Goal: Transaction & Acquisition: Purchase product/service

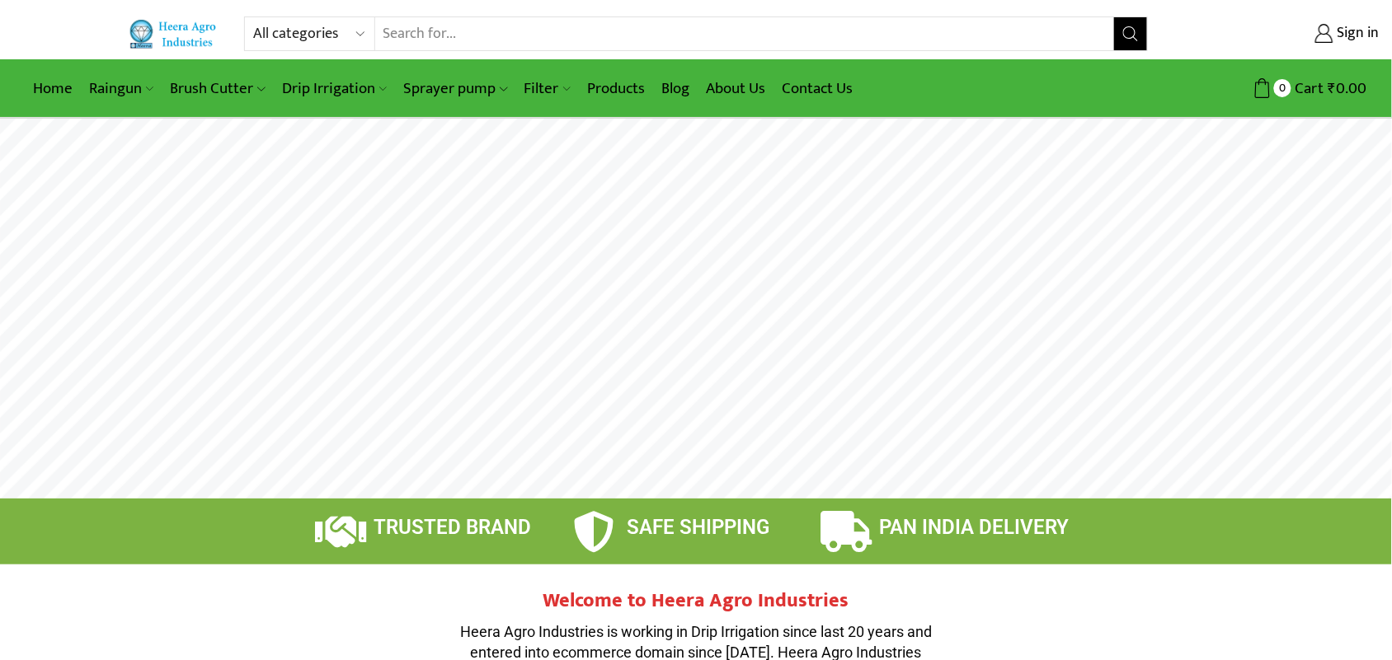
click at [416, 39] on input "Search input" at bounding box center [744, 33] width 739 height 33
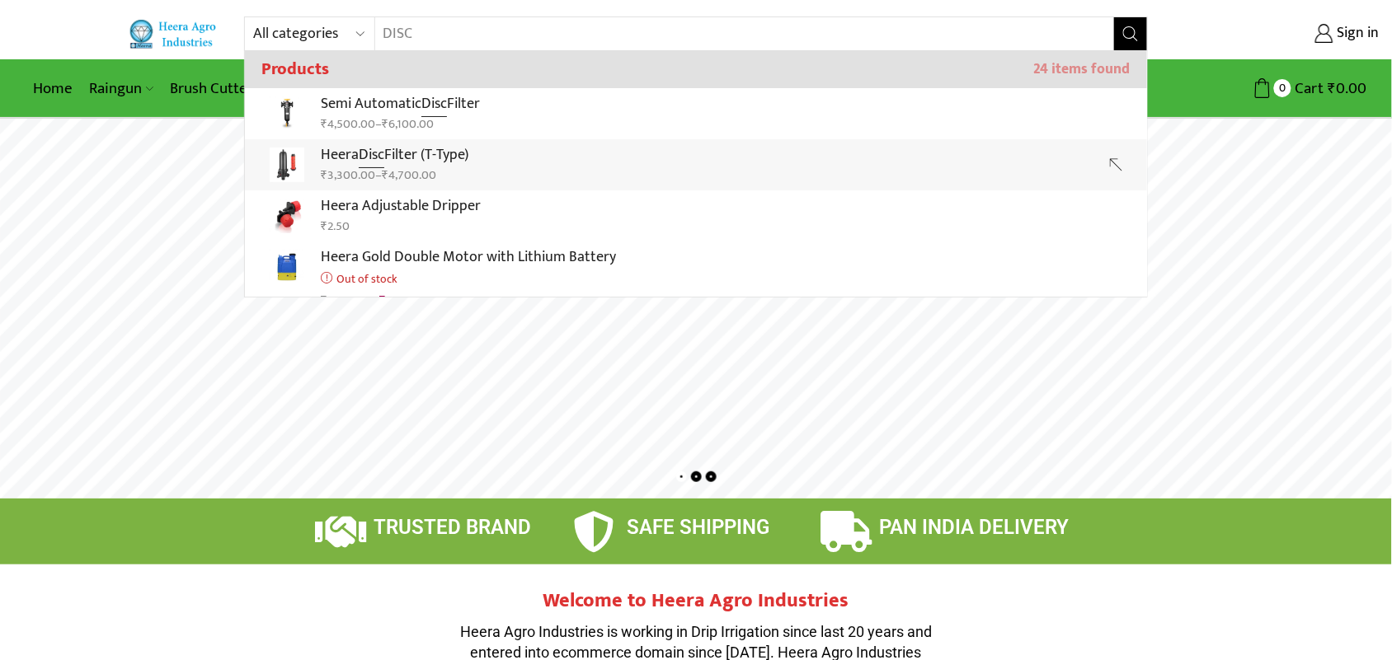
click at [422, 150] on p "Heera Disc Filter (T-Type)" at bounding box center [395, 155] width 148 height 24
type input "Heera Disc Filter (T-Type)"
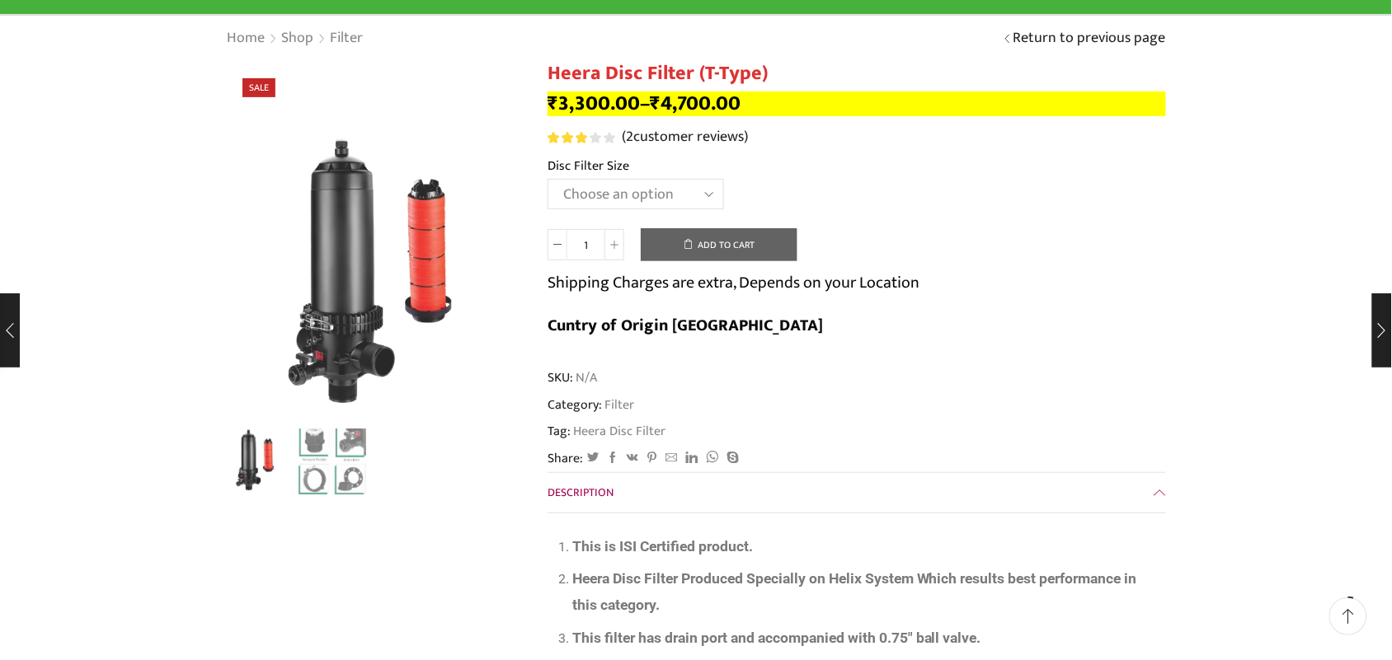
scroll to position [103, 0]
click at [547, 180] on select "Choose an option 2" Disc Filter 2.5" Disc Filter 3" Disc Filter 40m3 3" Disc Fi…" at bounding box center [635, 194] width 176 height 31
select select "2-disc-filter"
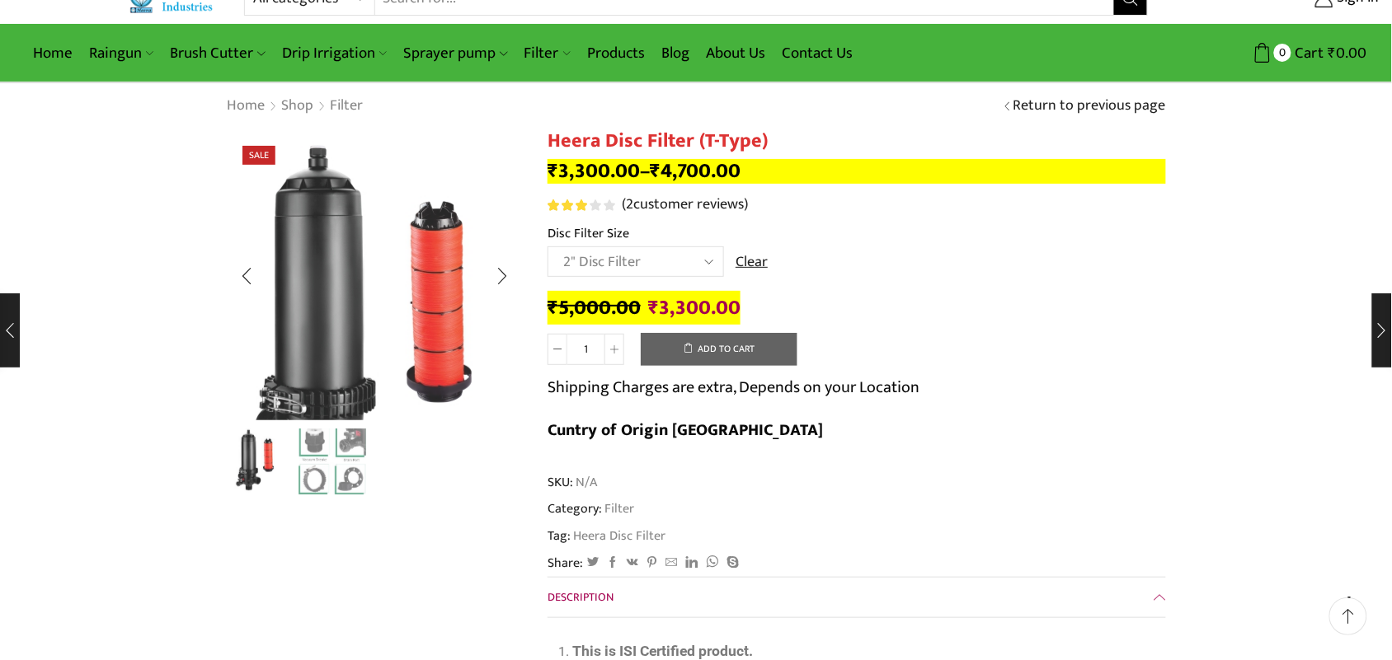
scroll to position [0, 0]
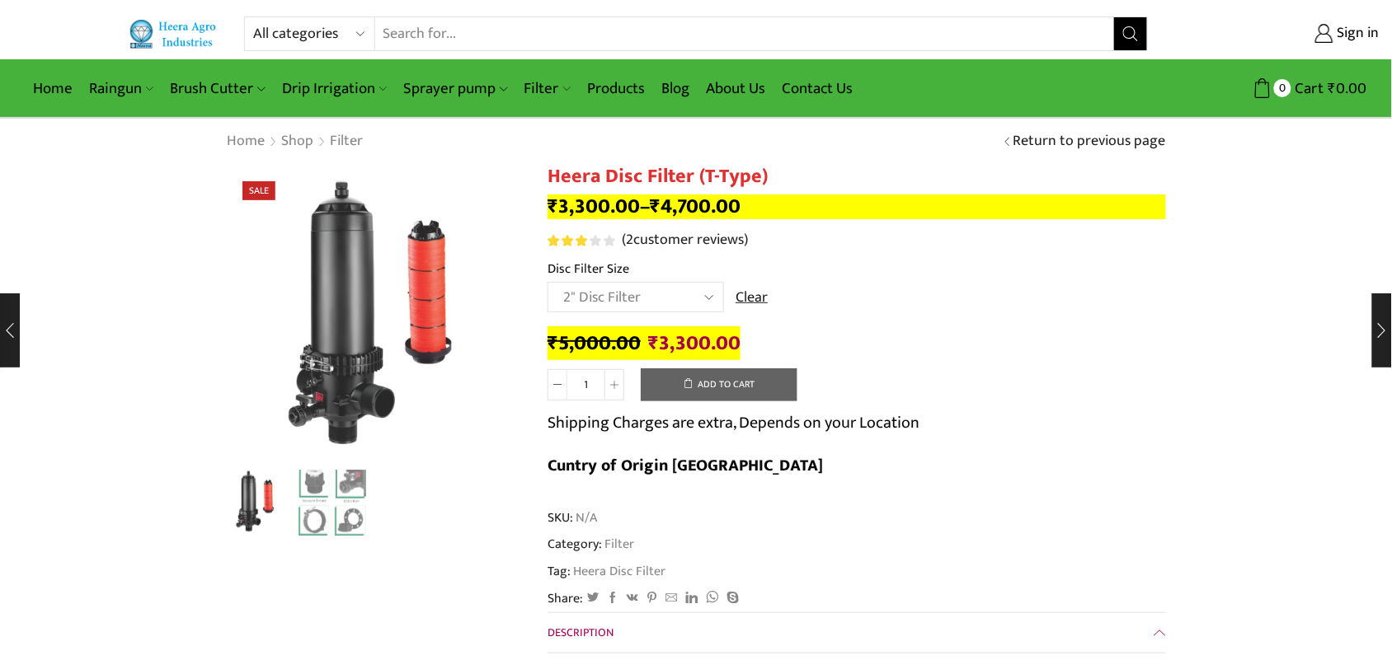
click at [555, 26] on input "Search input" at bounding box center [744, 33] width 739 height 33
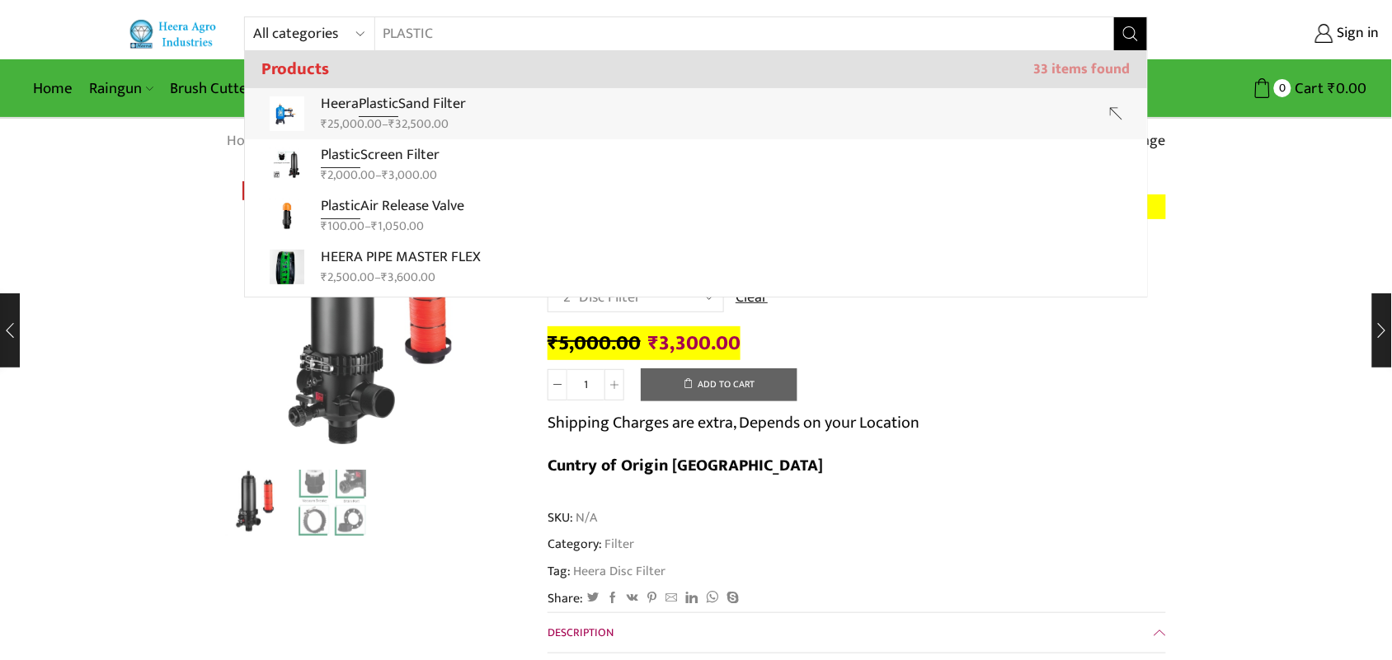
click at [434, 108] on p "Heera Plastic Sand Filter" at bounding box center [393, 104] width 145 height 24
type input "Heera Plastic Sand Filter"
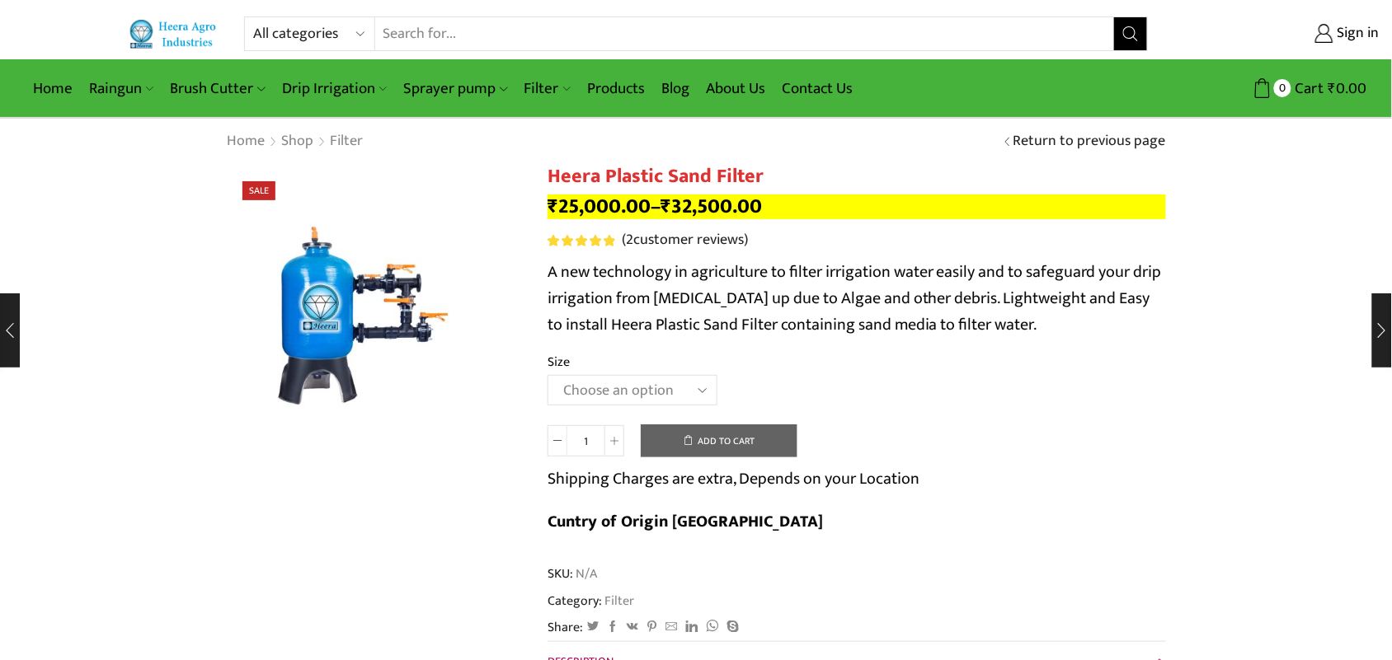
click at [582, 378] on select "Choose an [MEDICAL_DATA].5’’x 30 m3 2’’ x 20 m3 3.0’’x 40 m3 3.0’’x 50 m3" at bounding box center [632, 390] width 170 height 31
select select "3-0x-50-m3"
click at [547, 376] on select "Choose an [MEDICAL_DATA].5’’x 30 m3 2’’ x 20 m3 3.0’’x 40 m3 3.0’’x 50 m3" at bounding box center [632, 390] width 170 height 31
